Goal: Task Accomplishment & Management: Manage account settings

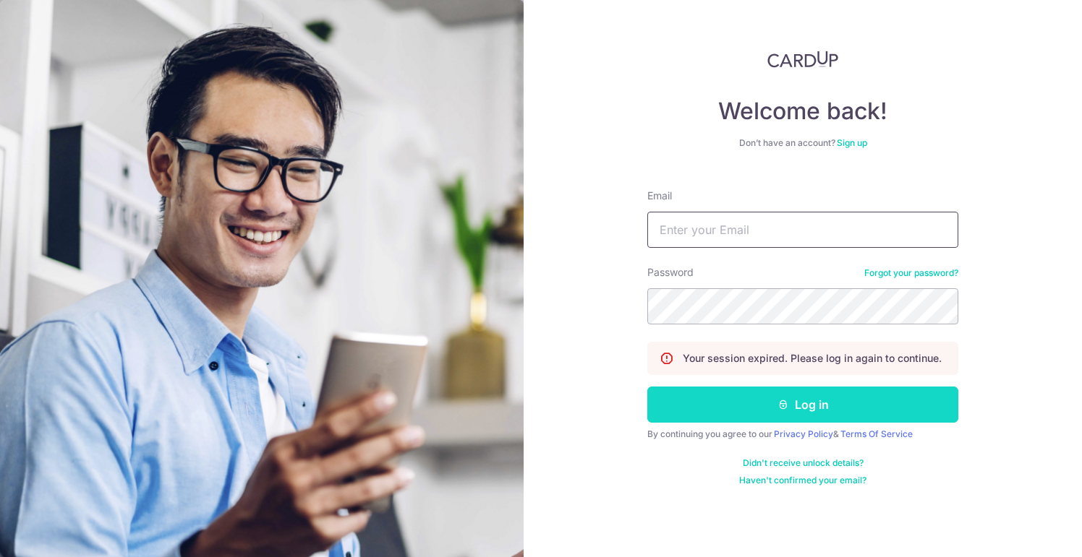
type input "[EMAIL_ADDRESS][DOMAIN_NAME]"
click at [696, 409] on button "Log in" at bounding box center [802, 405] width 311 height 36
